Goal: Task Accomplishment & Management: Manage account settings

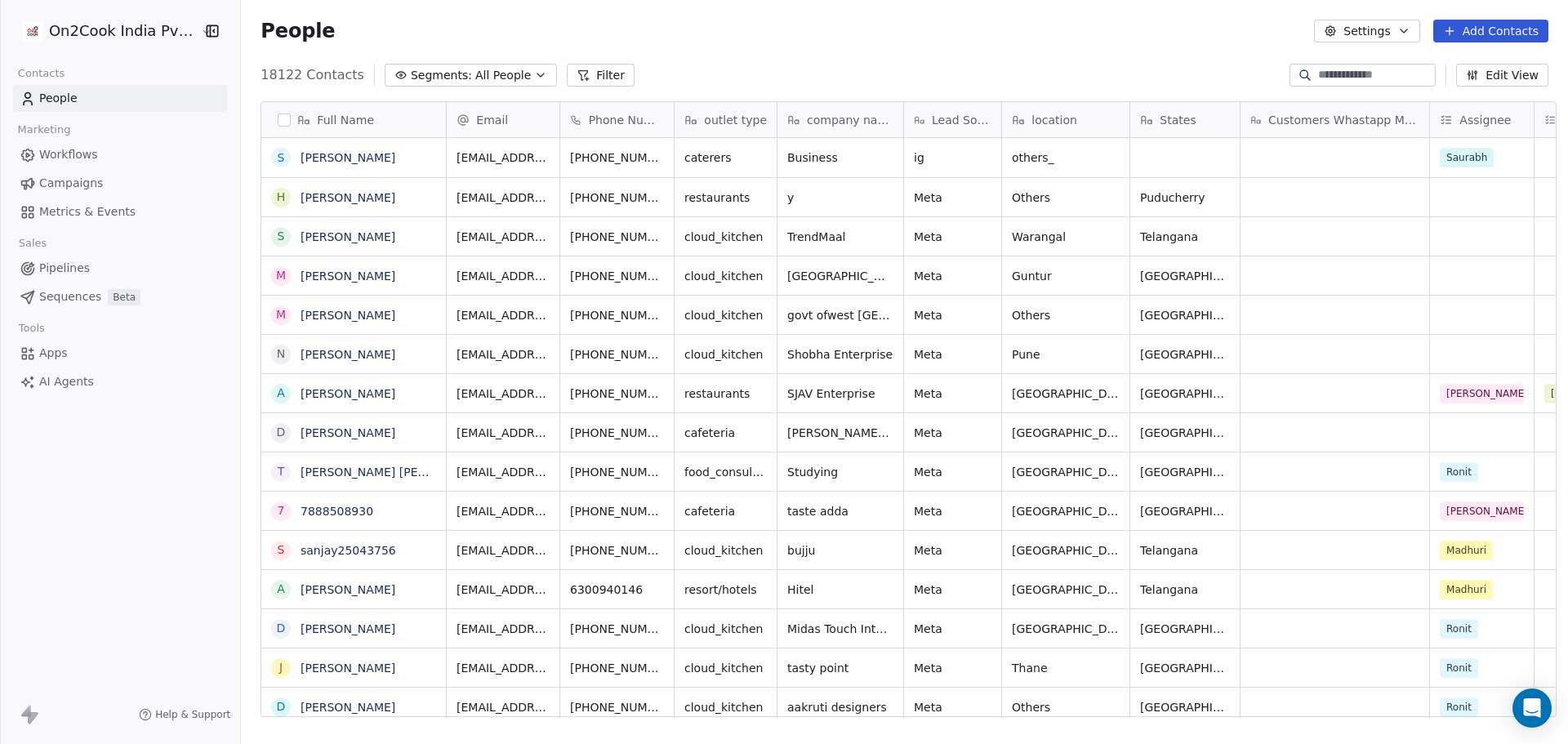
scroll to position [642, 1322]
click at [282, 78] on span "18122 Contacts" at bounding box center [312, 75] width 103 height 19
click at [302, 73] on span "18122 Contacts" at bounding box center [312, 75] width 103 height 19
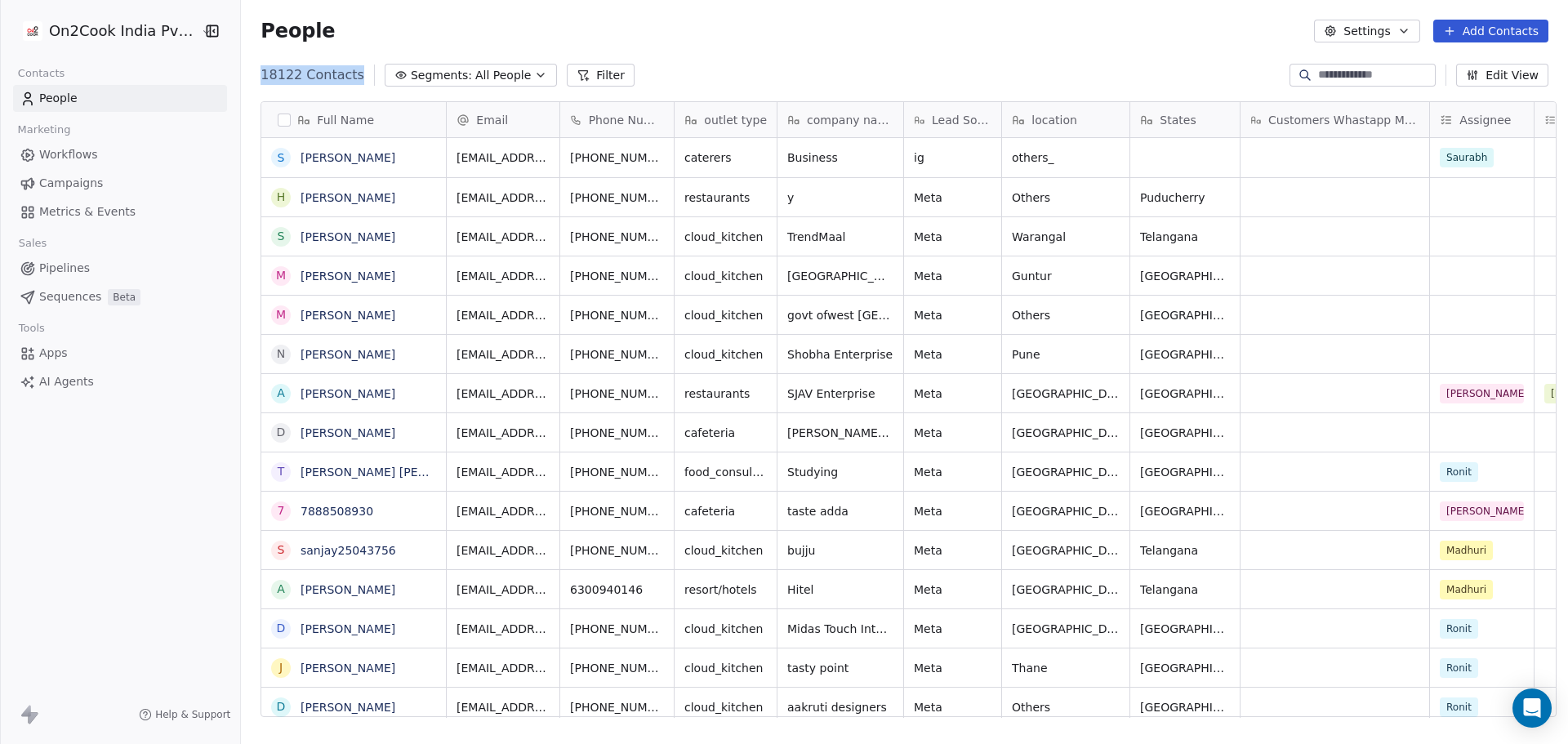
click at [302, 73] on span "18122 Contacts" at bounding box center [312, 75] width 103 height 19
click at [271, 74] on span "18122 Contacts" at bounding box center [312, 75] width 103 height 19
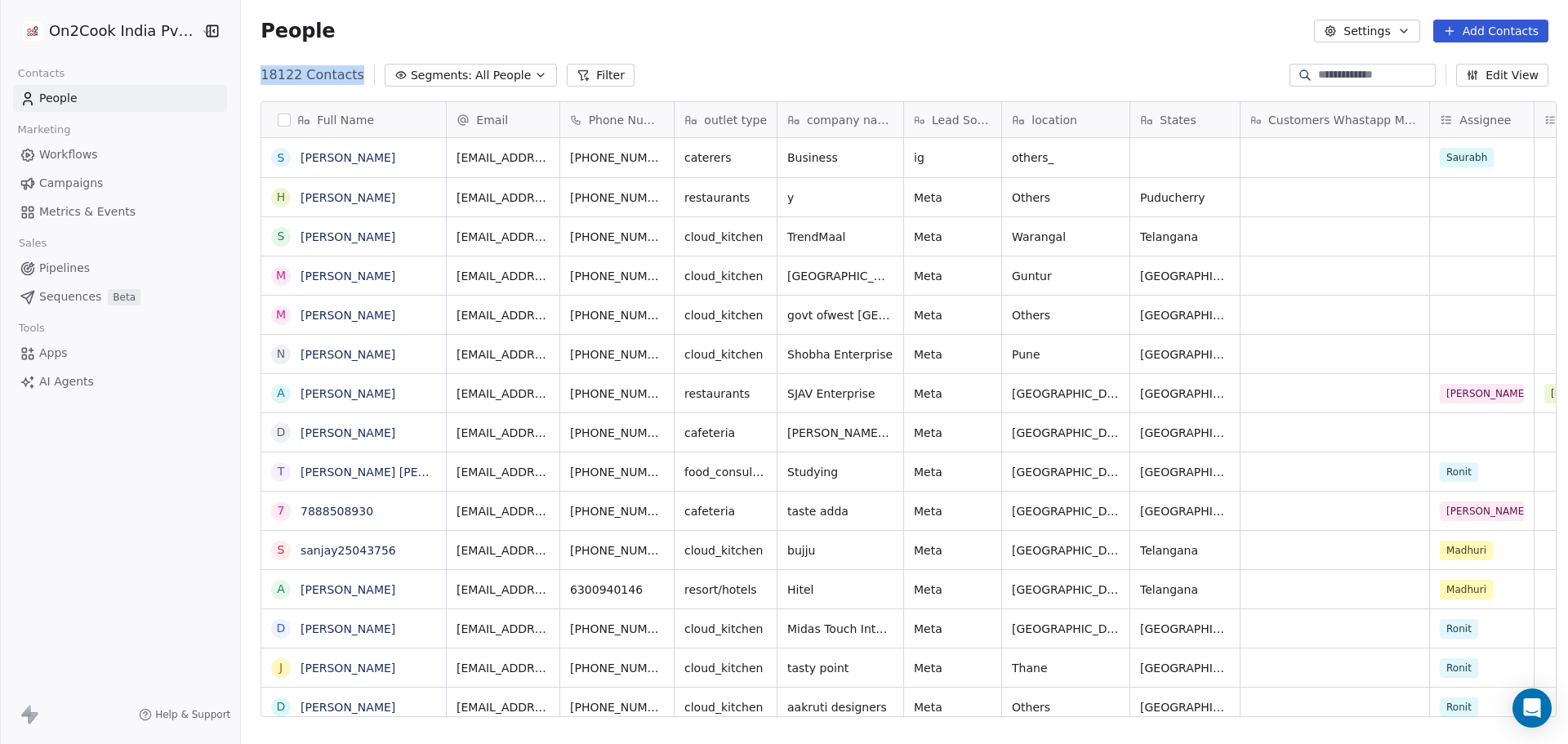
drag, startPoint x: 247, startPoint y: 73, endPoint x: 343, endPoint y: 80, distance: 96.3
click at [343, 80] on div "18122 Contacts Segments: All People Filter Edit View" at bounding box center [904, 75] width 1327 height 26
drag, startPoint x: 665, startPoint y: 76, endPoint x: 337, endPoint y: 68, distance: 328.1
click at [361, 68] on div "18122 Contacts Segments: All People Filter Edit View" at bounding box center [904, 75] width 1327 height 26
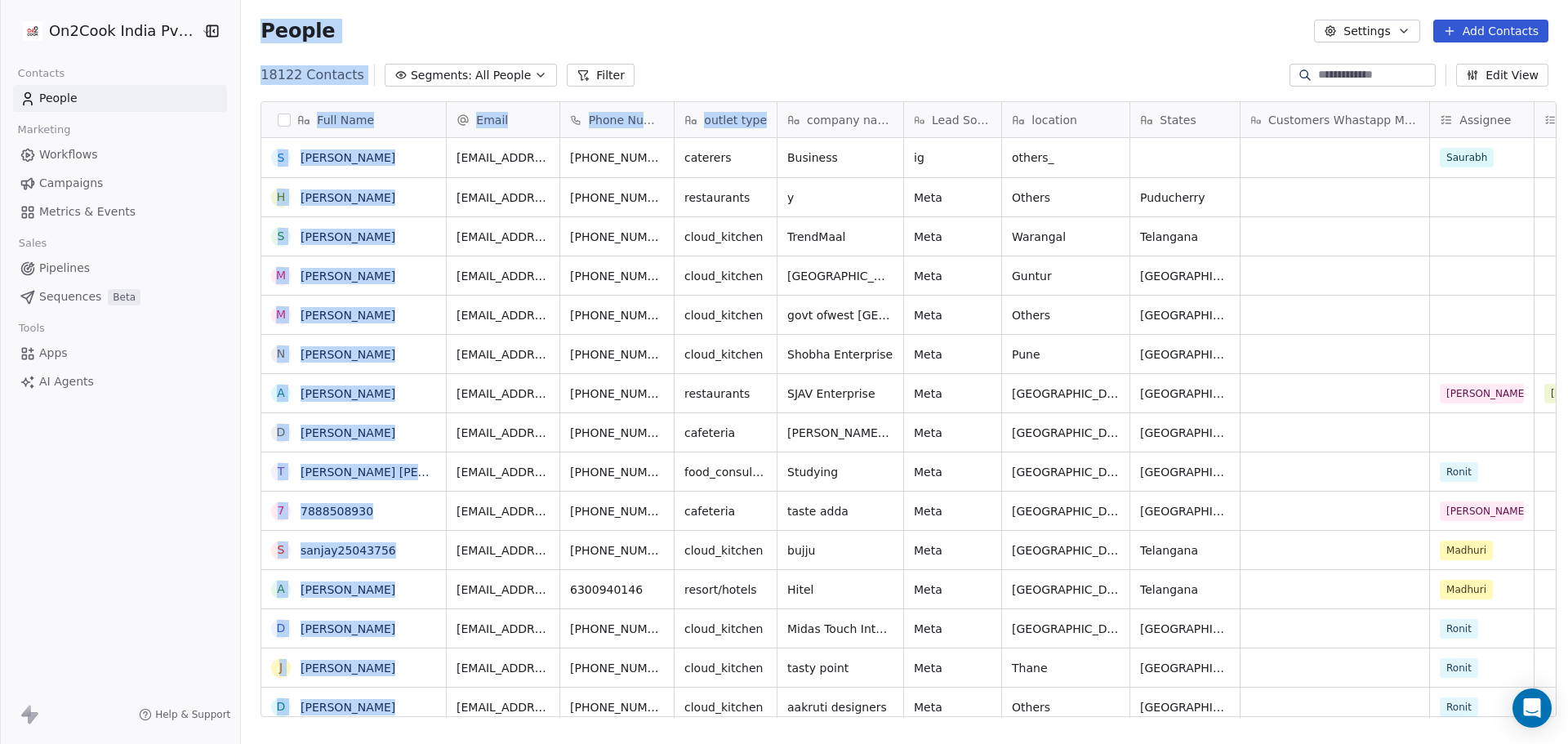
drag, startPoint x: 250, startPoint y: 21, endPoint x: 784, endPoint y: 86, distance: 537.9
click at [784, 103] on section "People Settings Add Contacts 18122 Contacts Segments: All People Filter Edit Vi…" at bounding box center [904, 372] width 1327 height 744
click at [775, 63] on div "18122 Contacts Segments: All People Filter Edit View" at bounding box center [904, 75] width 1327 height 26
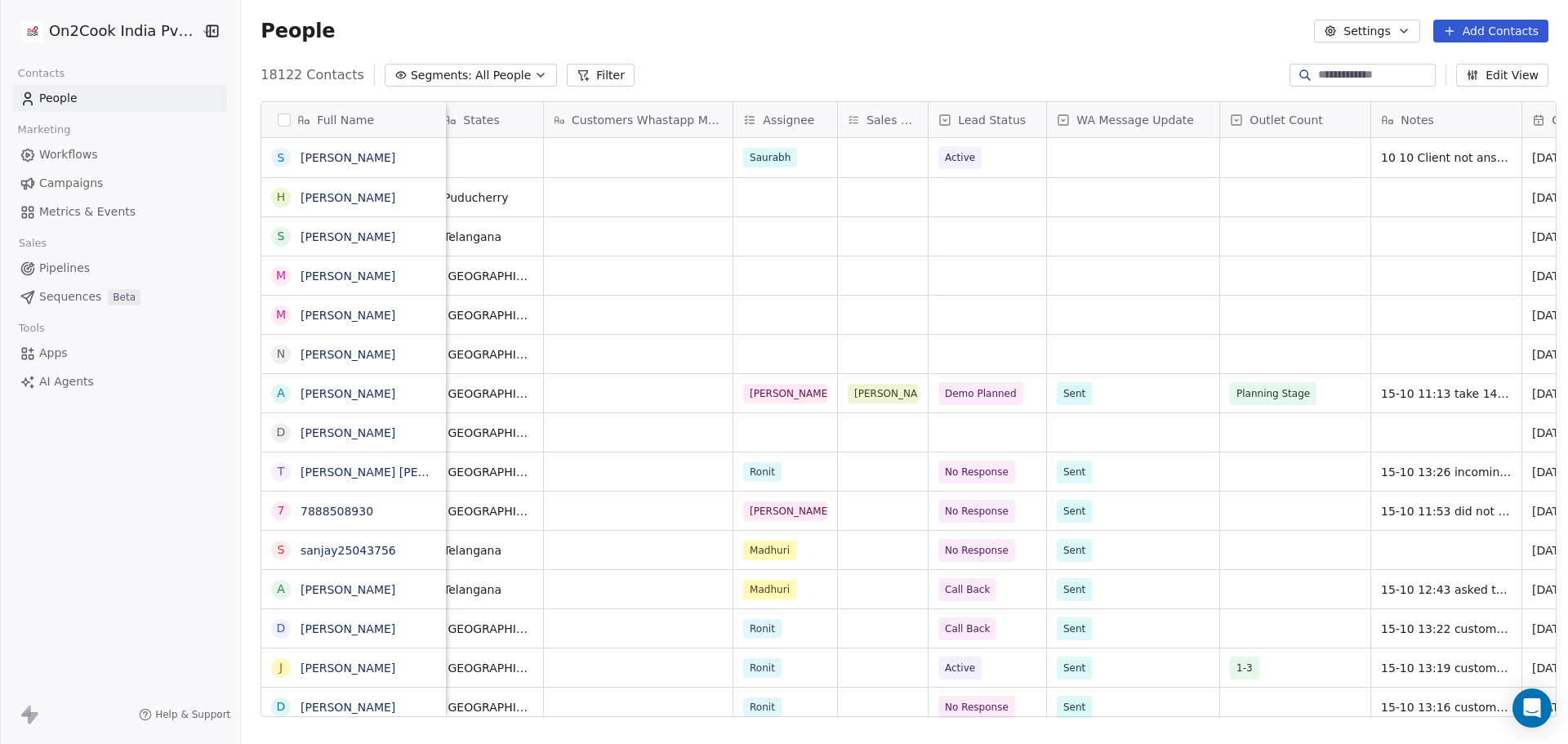
scroll to position [0, 0]
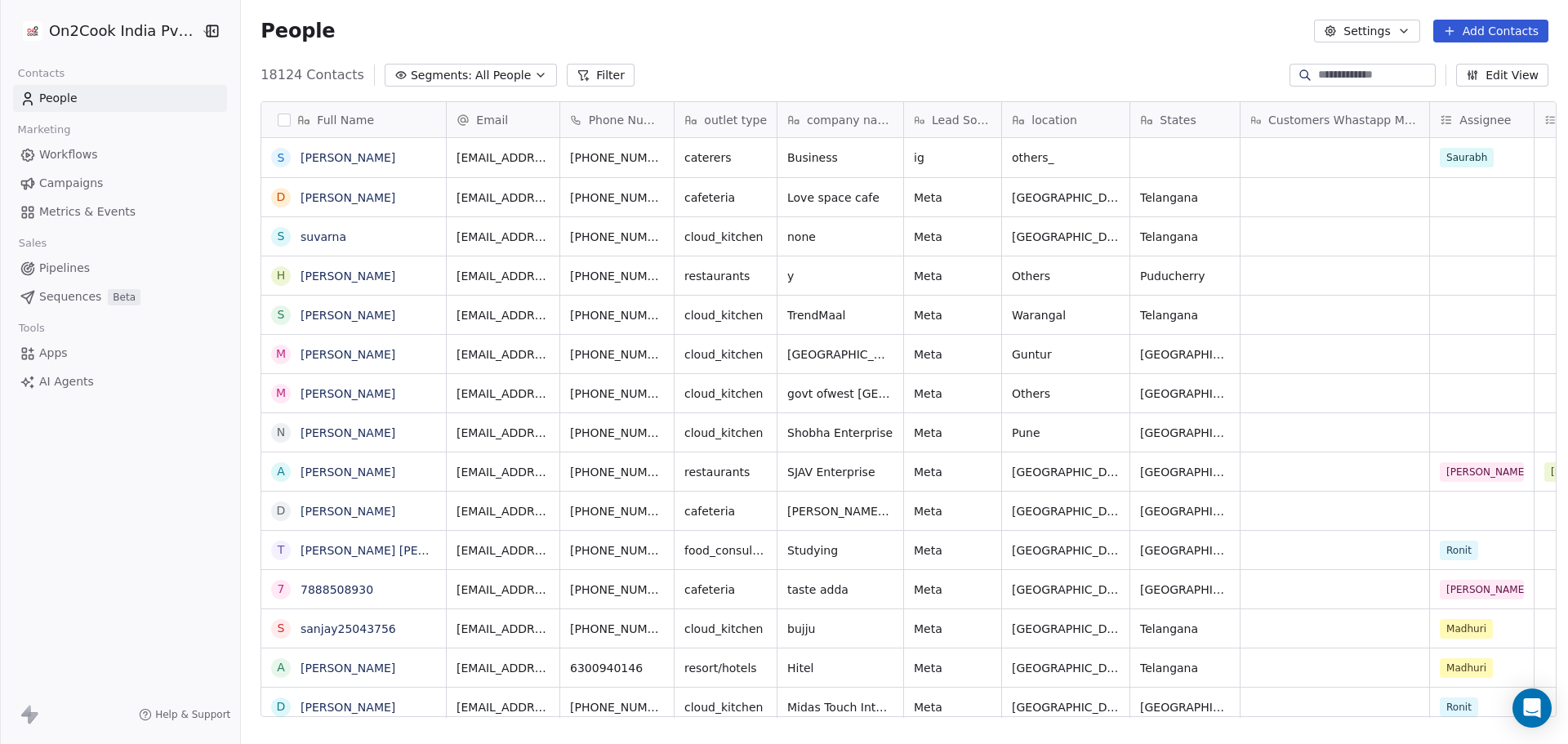
click at [1317, 76] on input at bounding box center [1374, 74] width 114 height 17
paste input "*******"
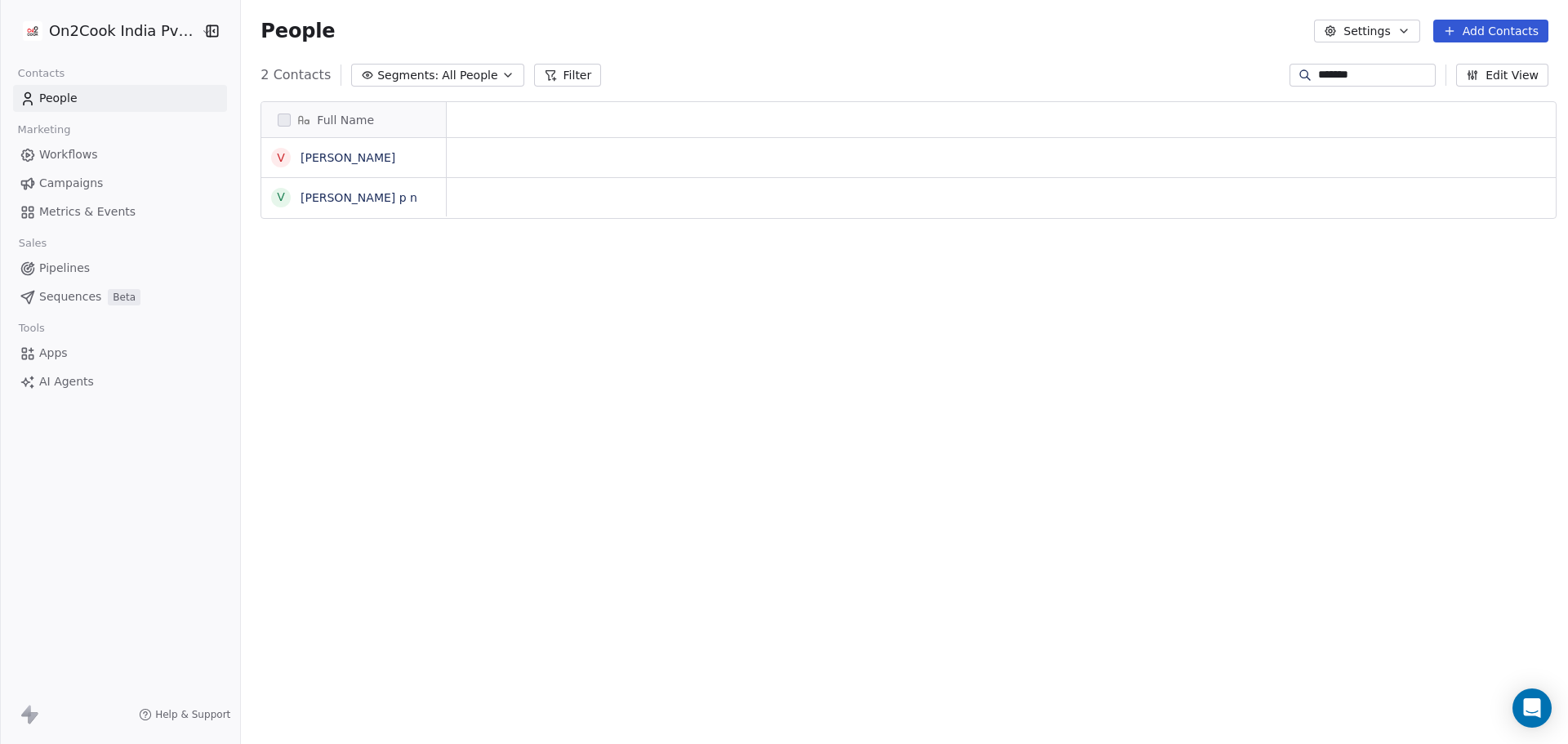
scroll to position [642, 1322]
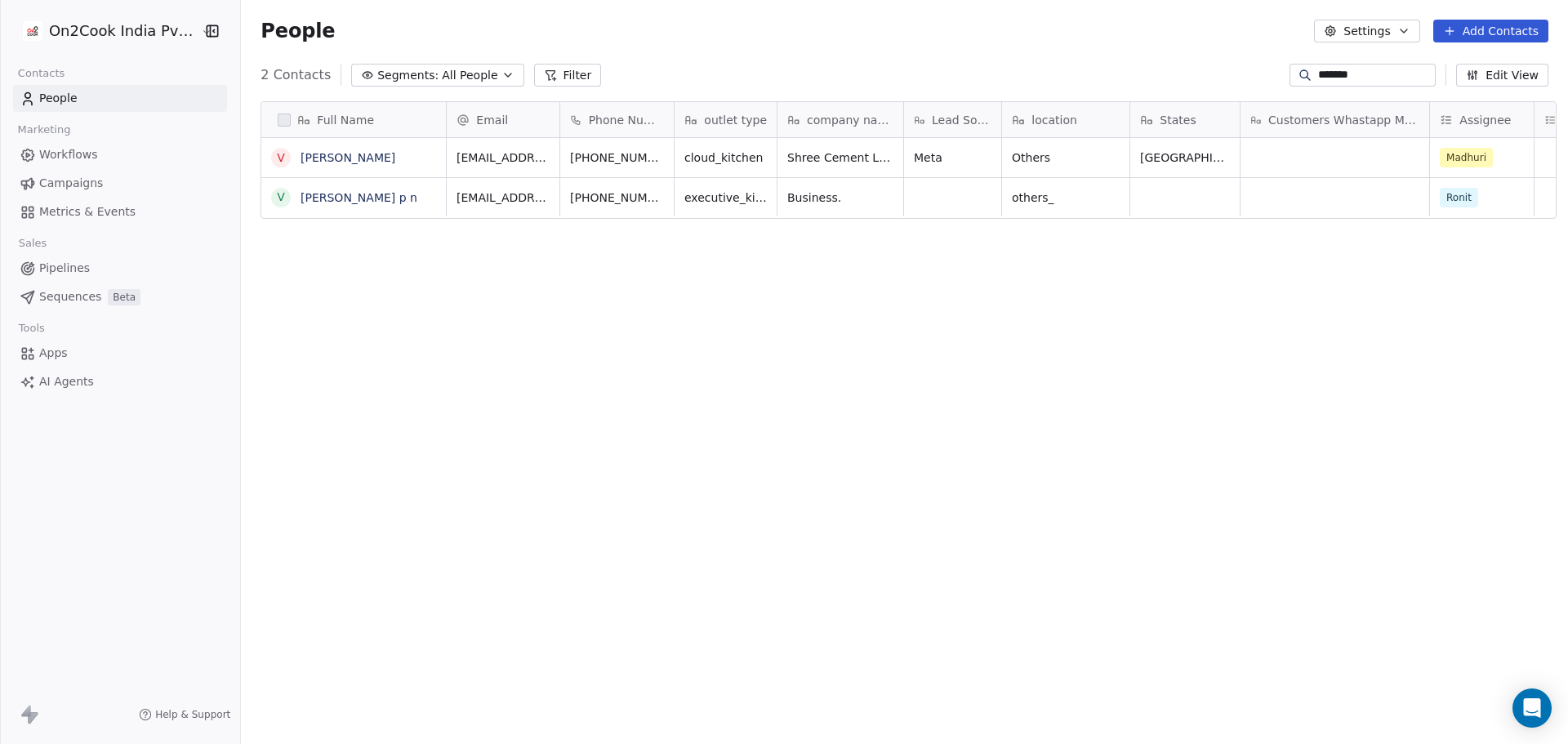
type input "*******"
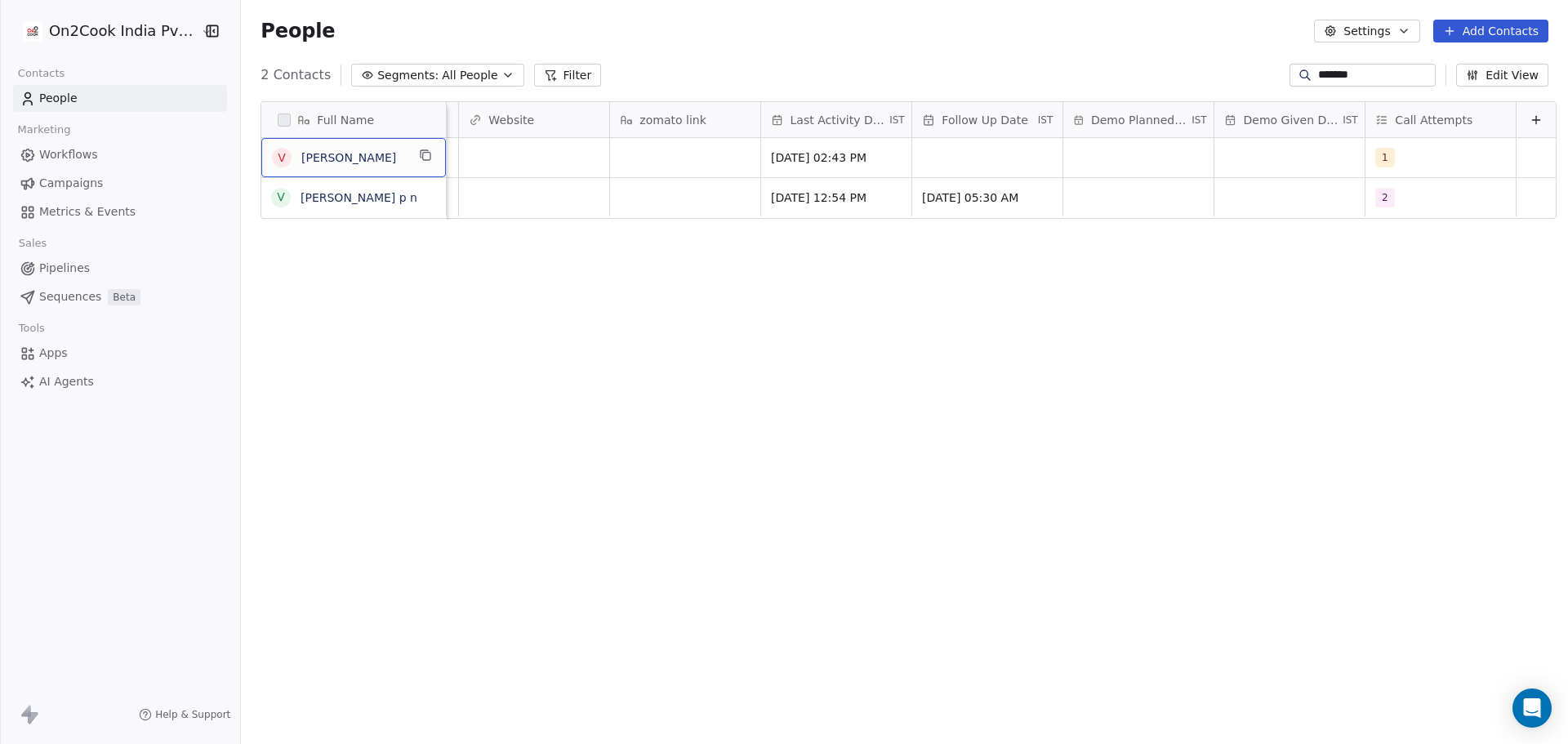
scroll to position [0, 0]
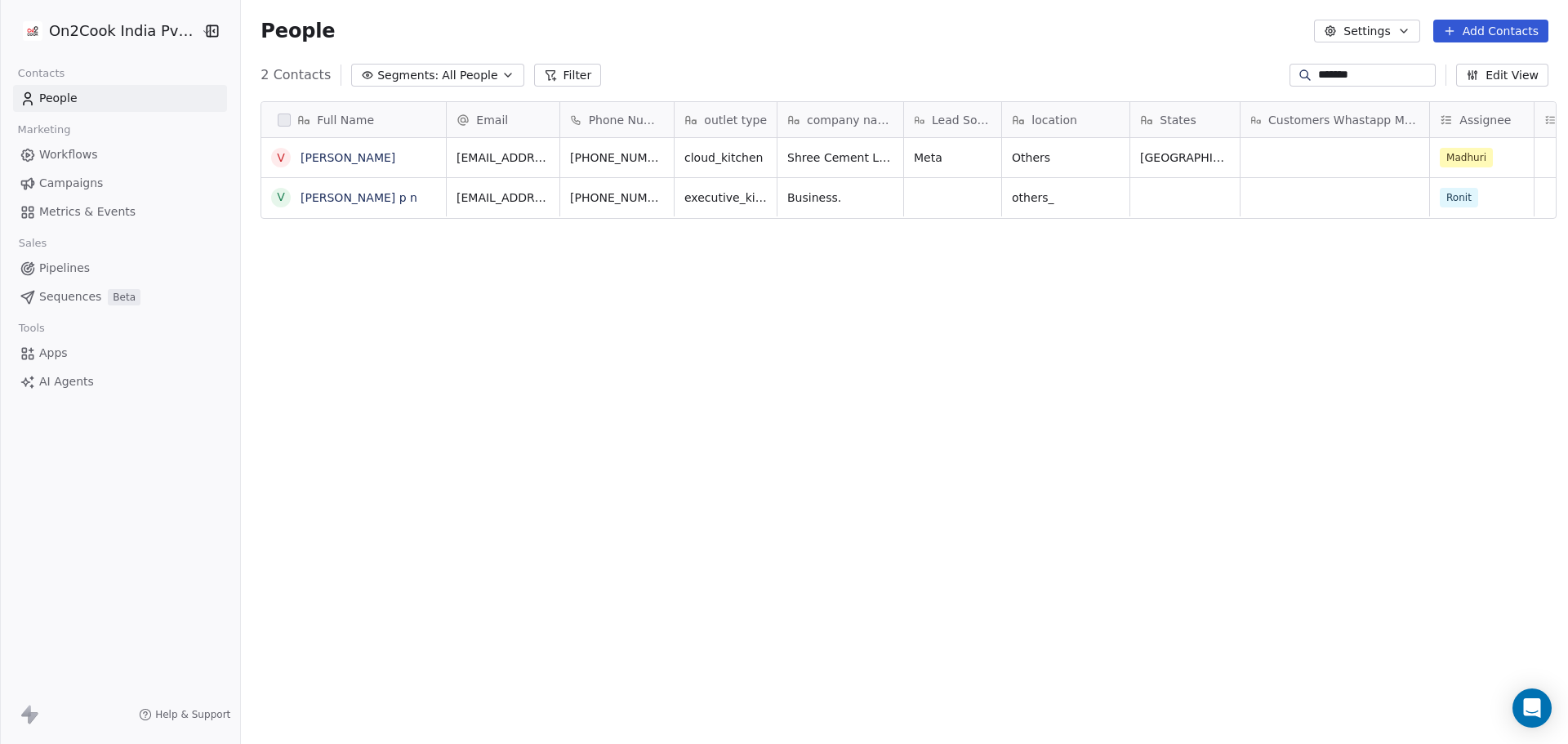
click at [1388, 79] on input "*******" at bounding box center [1374, 74] width 114 height 17
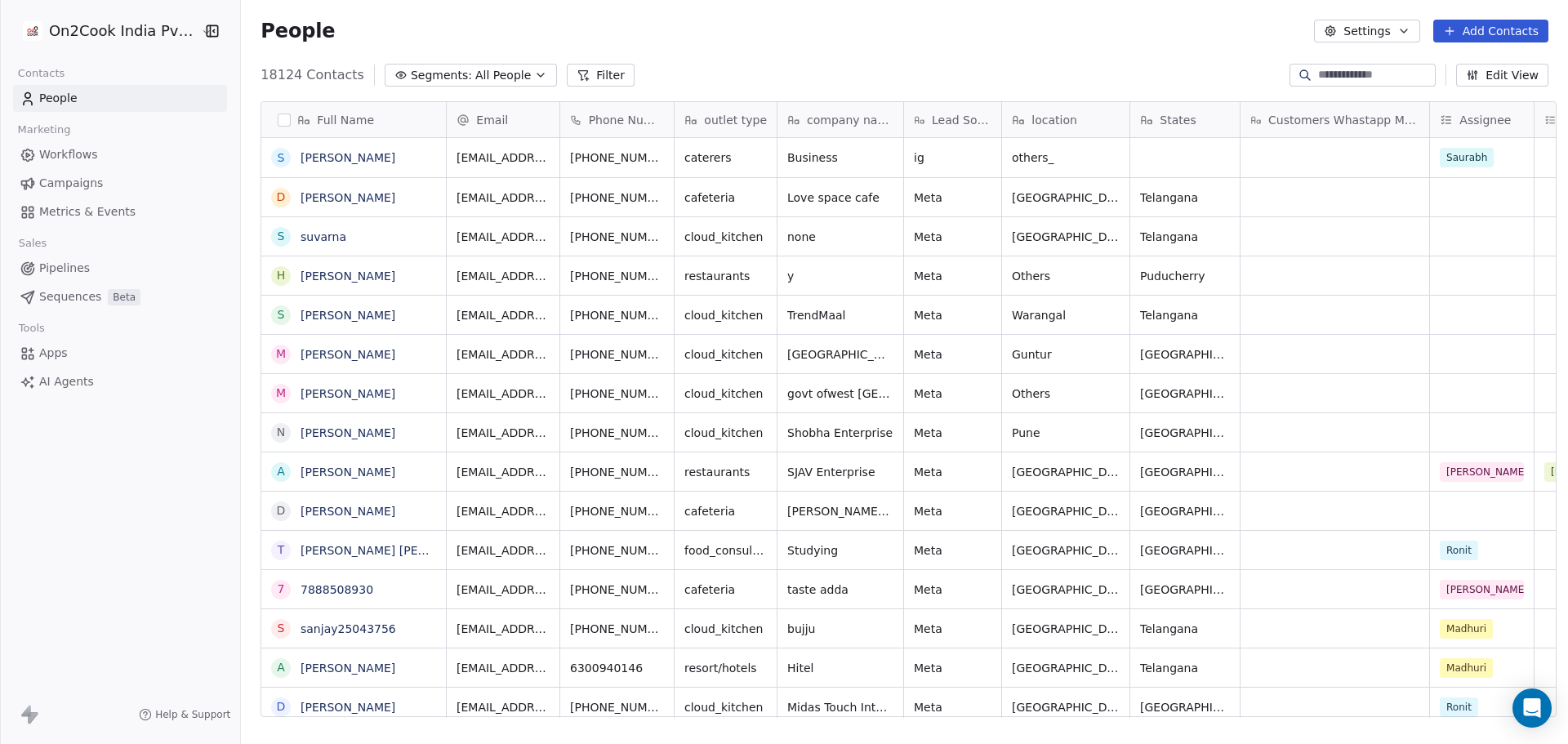
click at [734, 49] on div "People Settings Add Contacts" at bounding box center [904, 31] width 1327 height 62
click at [1131, 52] on div "People Settings Add Contacts" at bounding box center [904, 31] width 1327 height 62
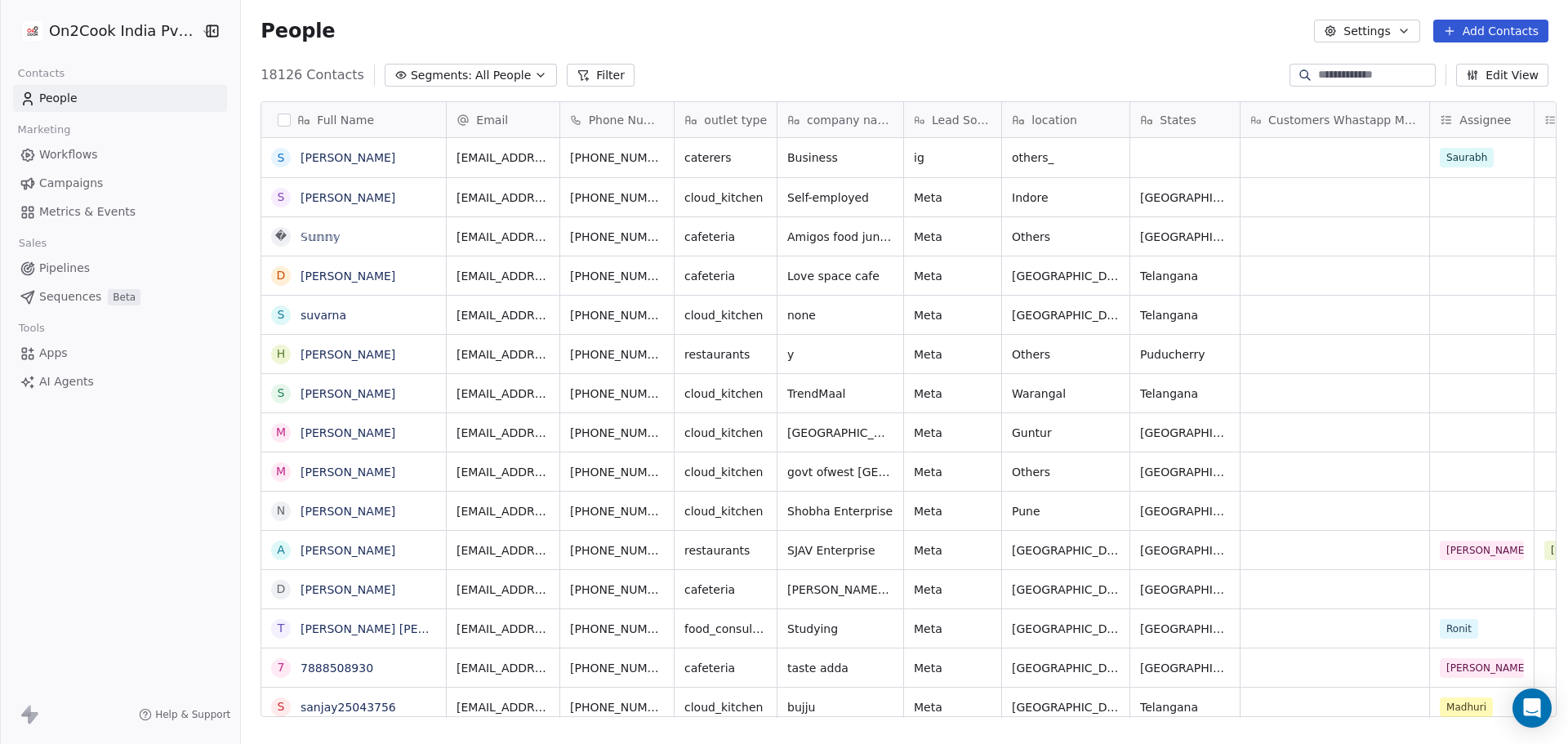
click at [1210, 38] on div "People Settings Add Contacts" at bounding box center [904, 31] width 1288 height 23
